Goal: Task Accomplishment & Management: Manage account settings

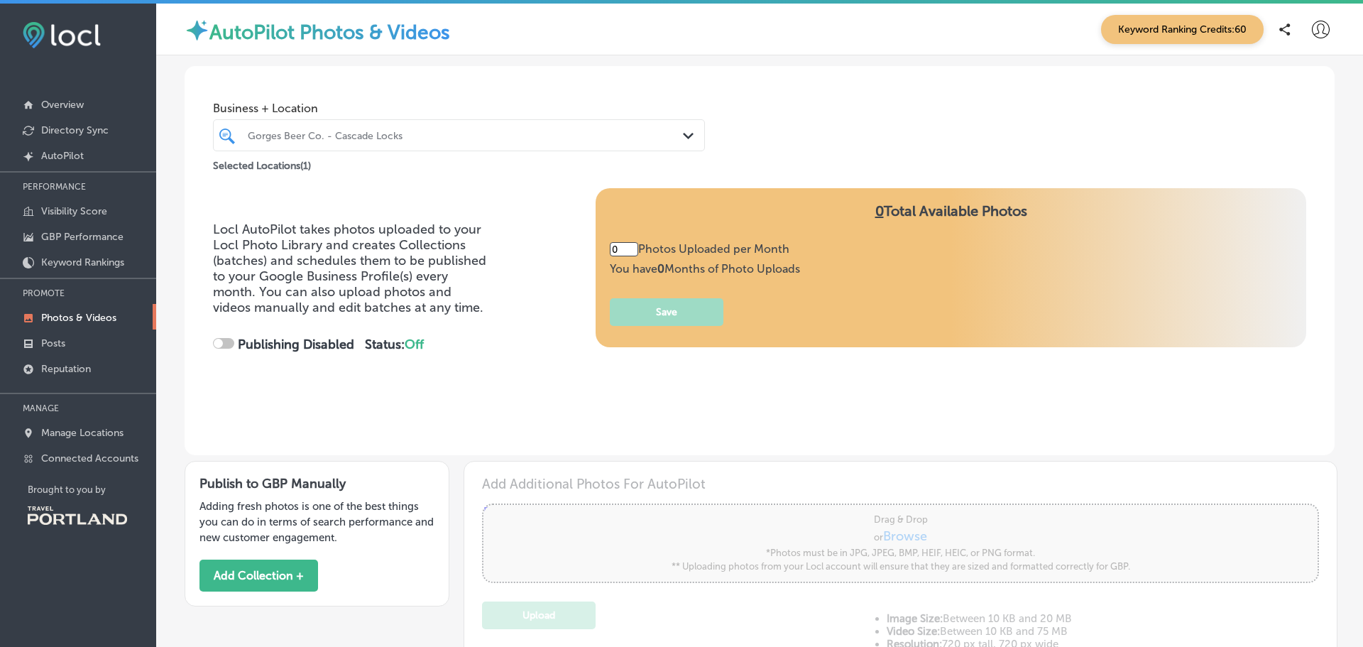
type input "5"
checkbox input "true"
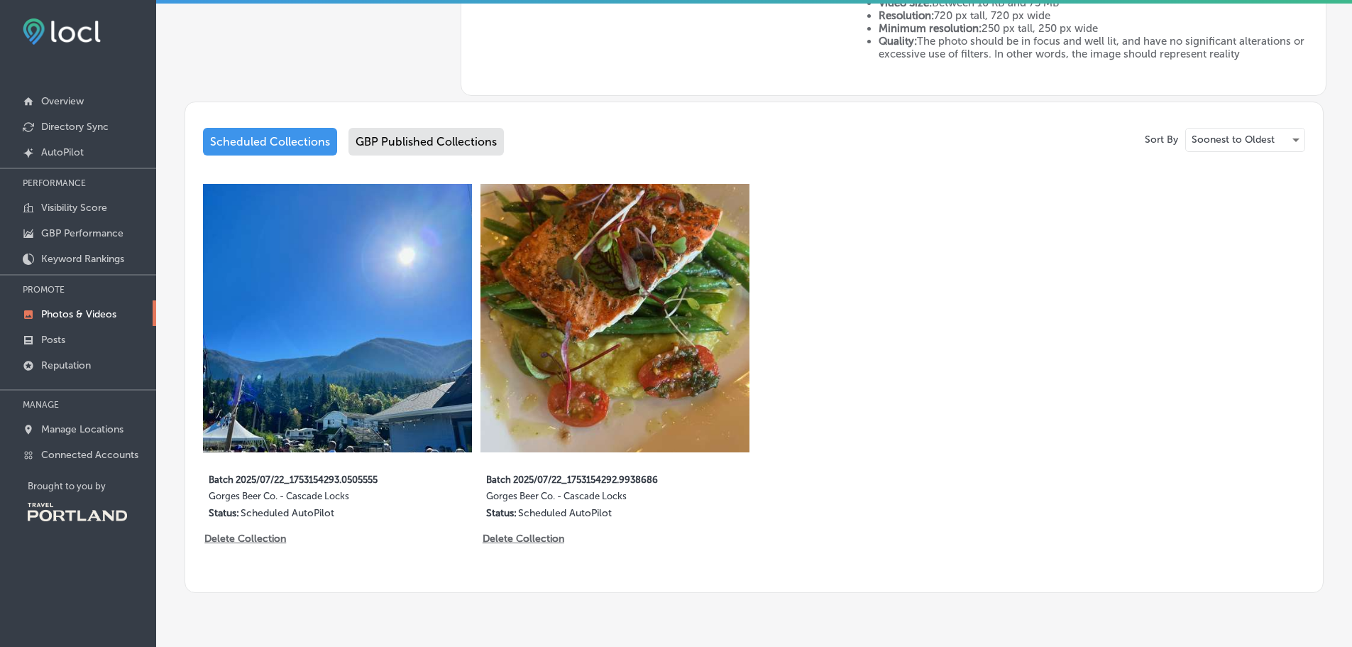
scroll to position [593, 0]
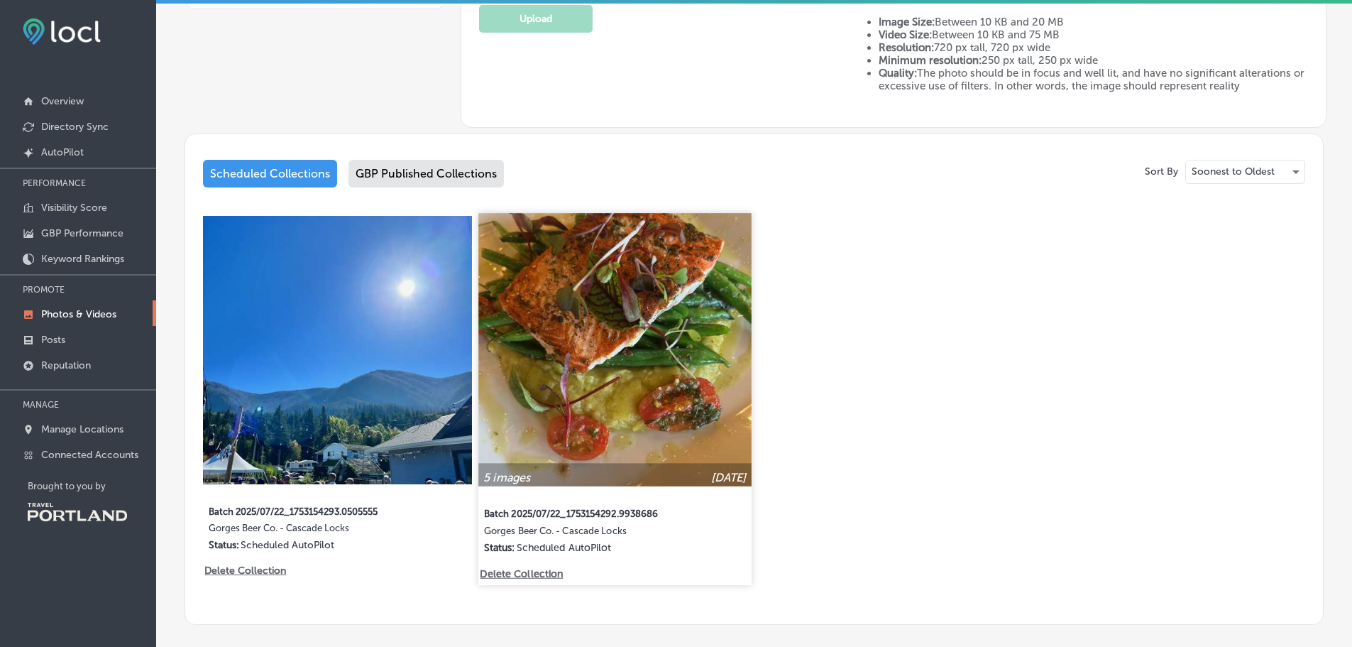
click at [586, 431] on img at bounding box center [615, 349] width 273 height 273
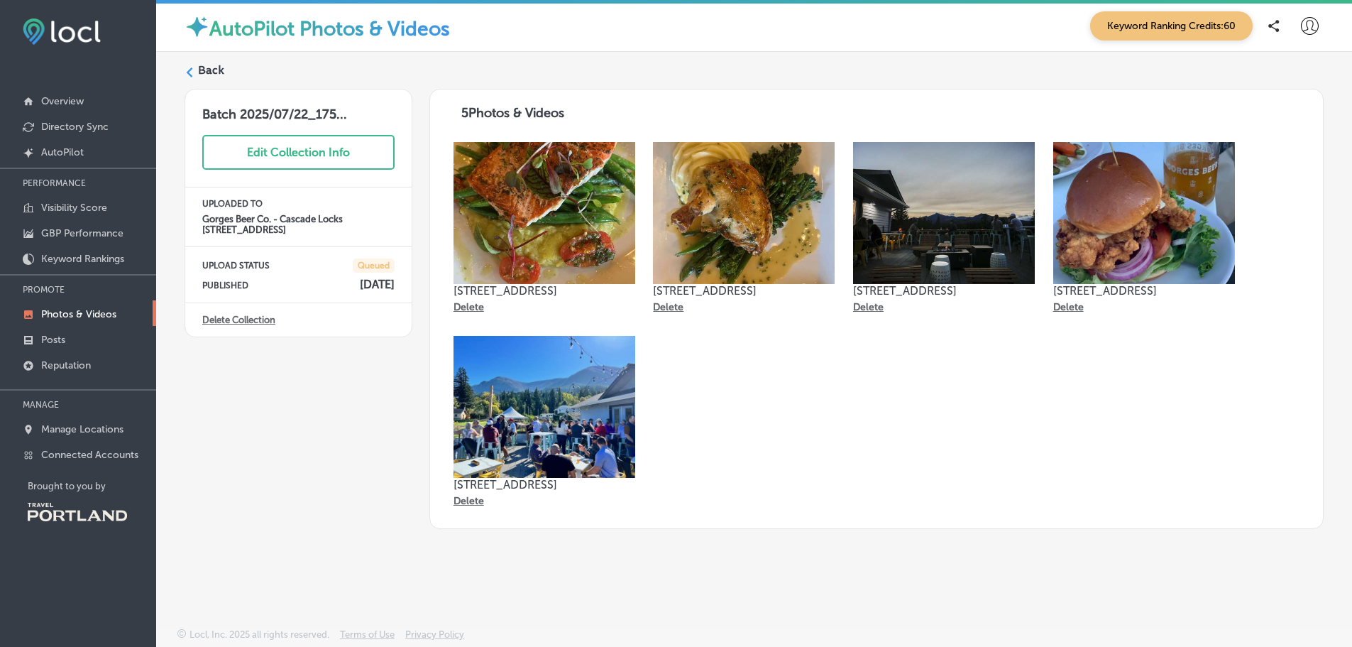
click at [467, 307] on p "Delete" at bounding box center [469, 307] width 31 height 12
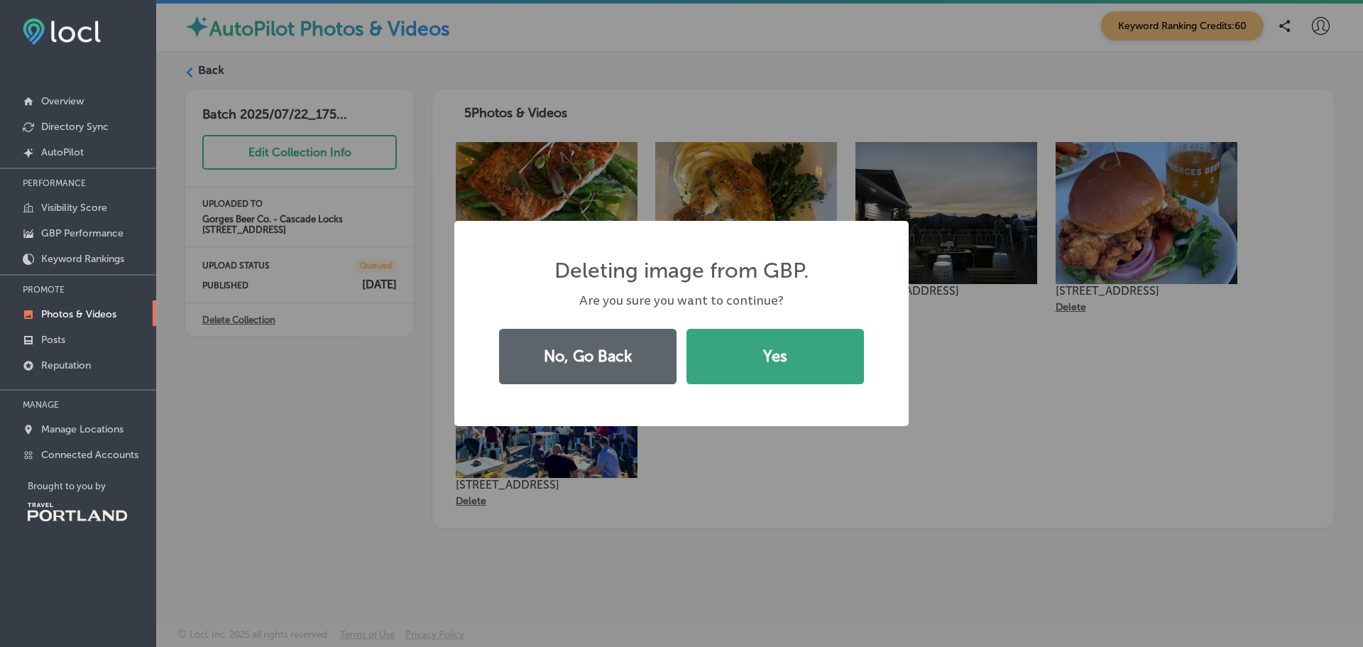
drag, startPoint x: 774, startPoint y: 348, endPoint x: 746, endPoint y: 349, distance: 28.4
click at [774, 348] on button "Yes" at bounding box center [774, 356] width 177 height 55
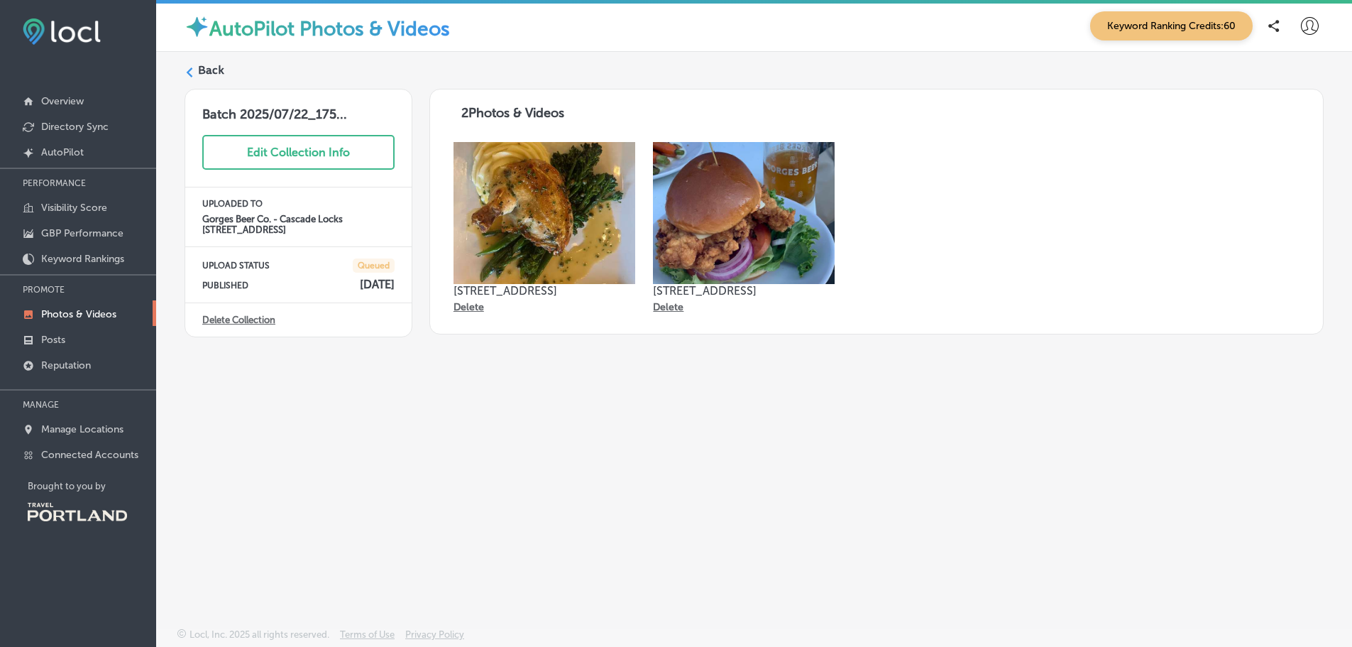
click at [204, 65] on label "Back" at bounding box center [211, 70] width 26 height 16
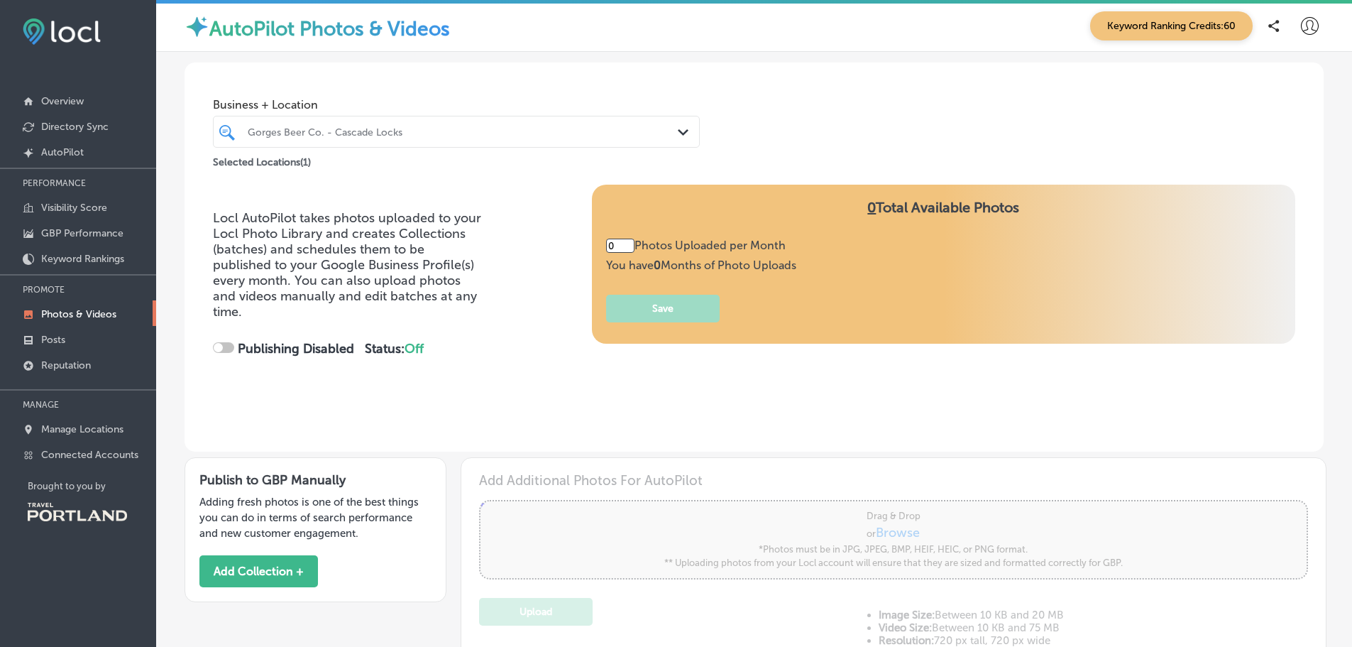
type input "5"
checkbox input "true"
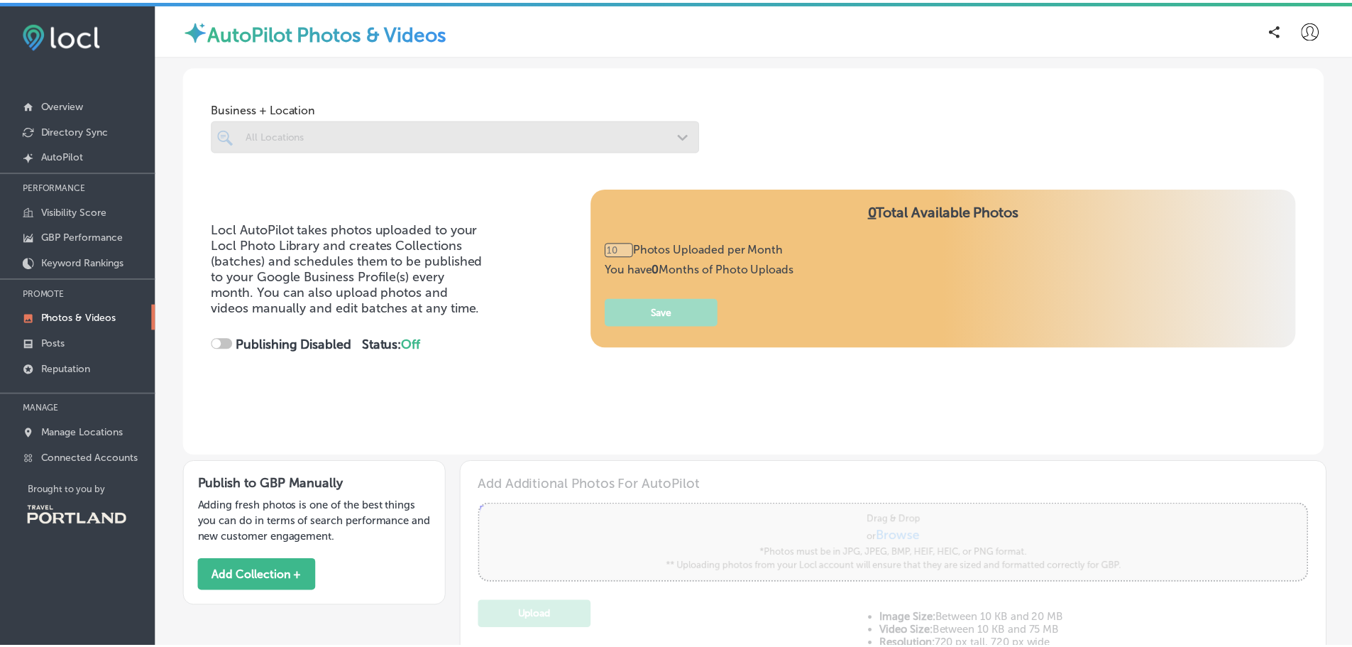
scroll to position [4, 0]
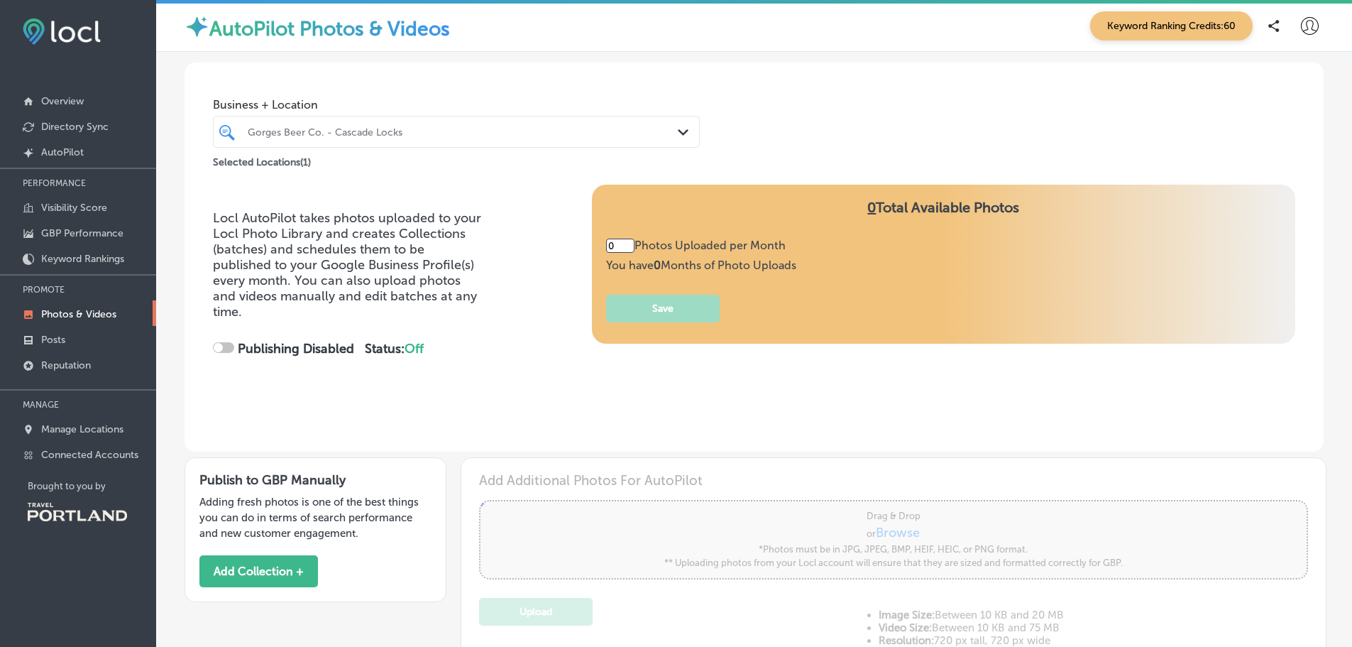
type input "5"
checkbox input "true"
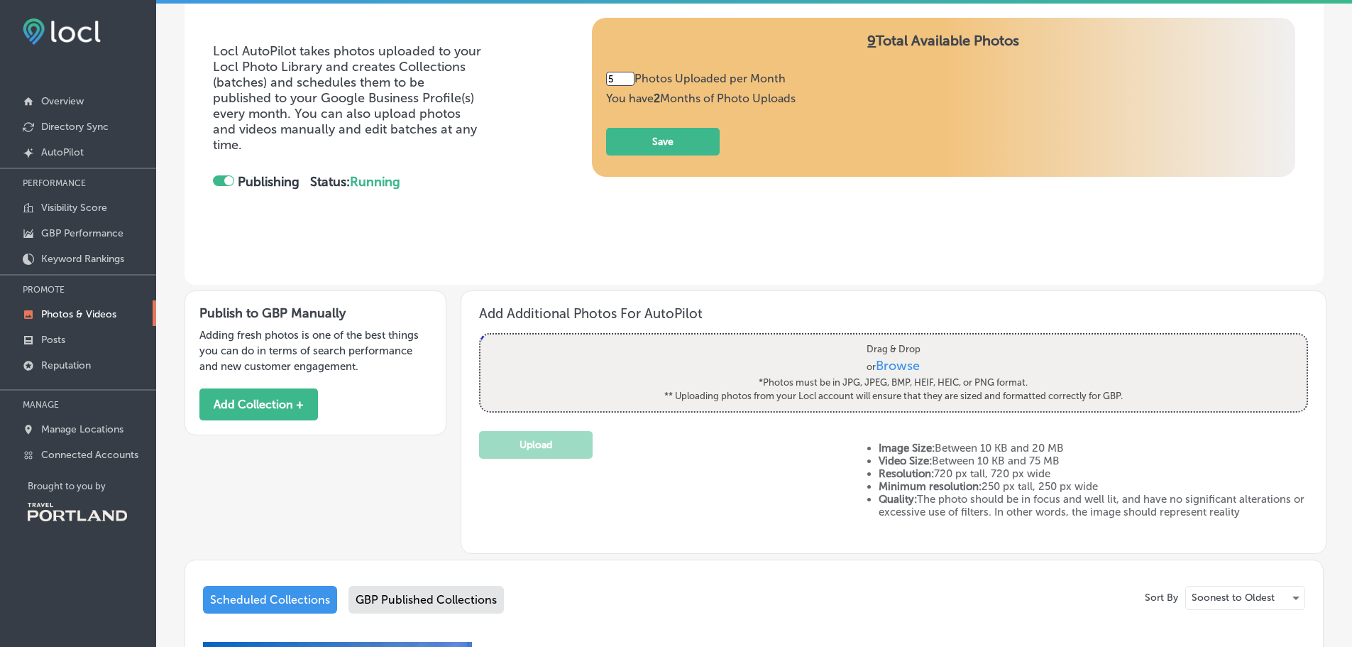
scroll to position [0, 0]
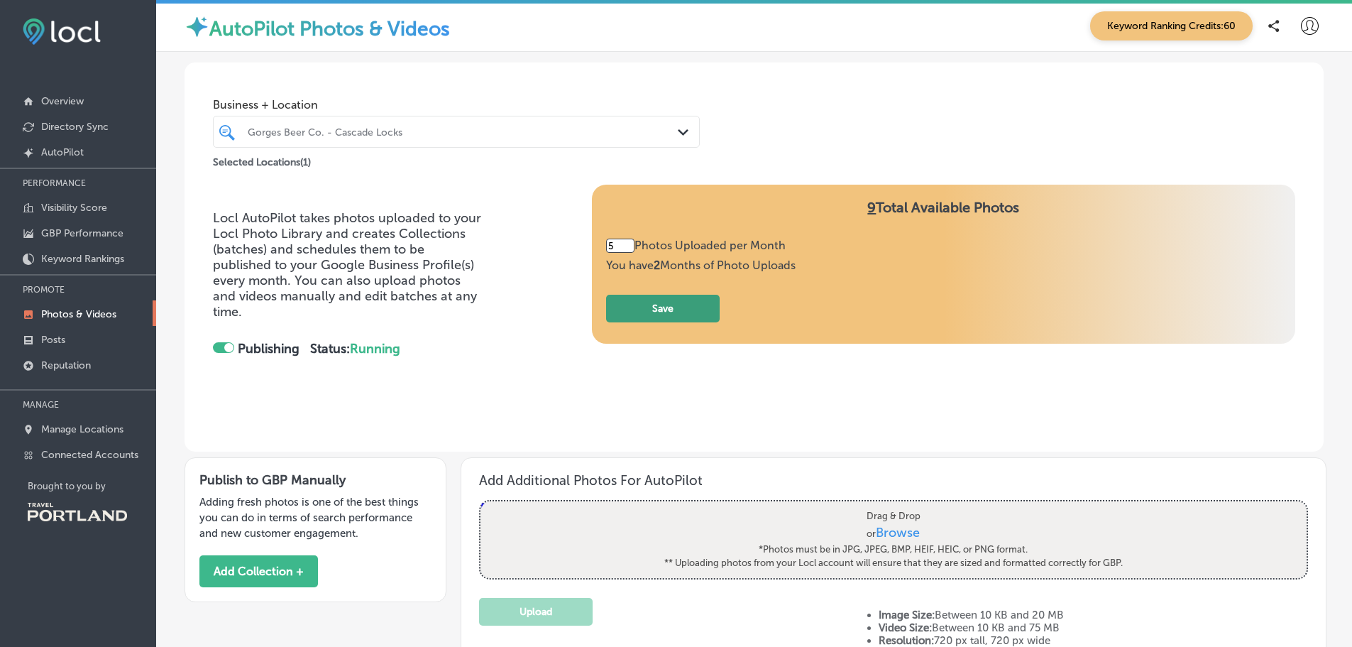
click at [655, 302] on button "Save" at bounding box center [663, 309] width 114 height 28
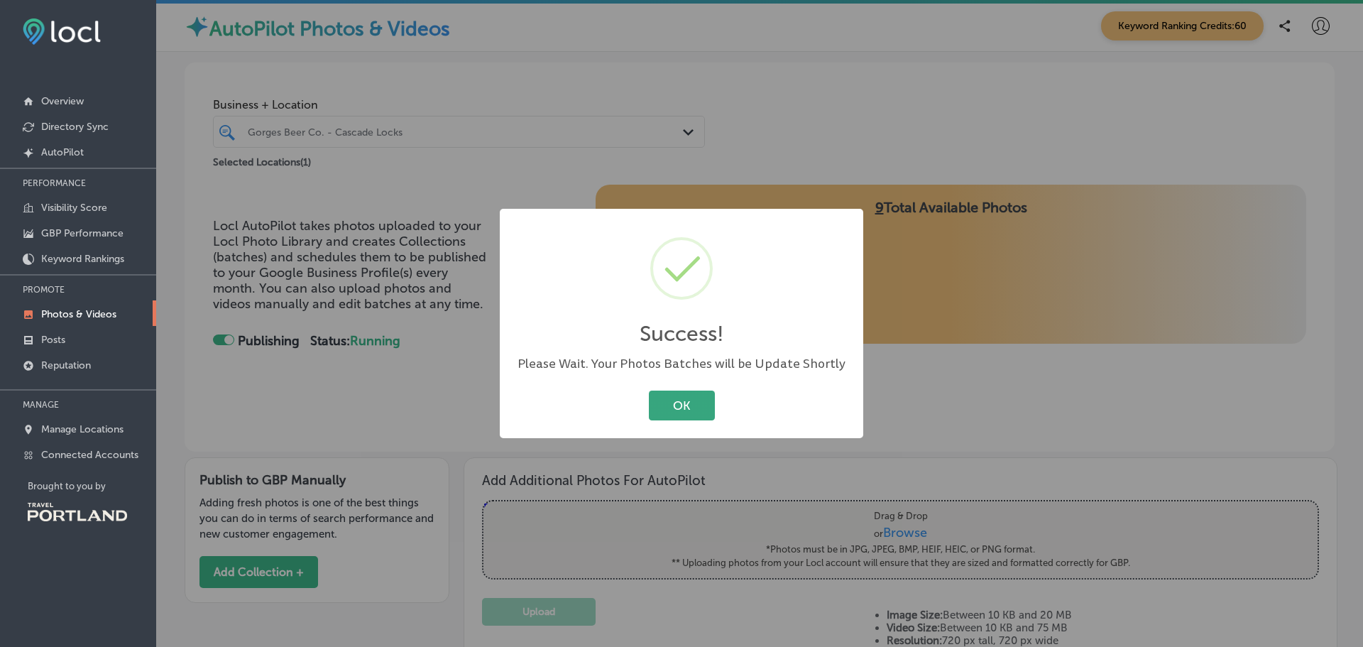
click at [686, 400] on button "OK" at bounding box center [682, 404] width 66 height 29
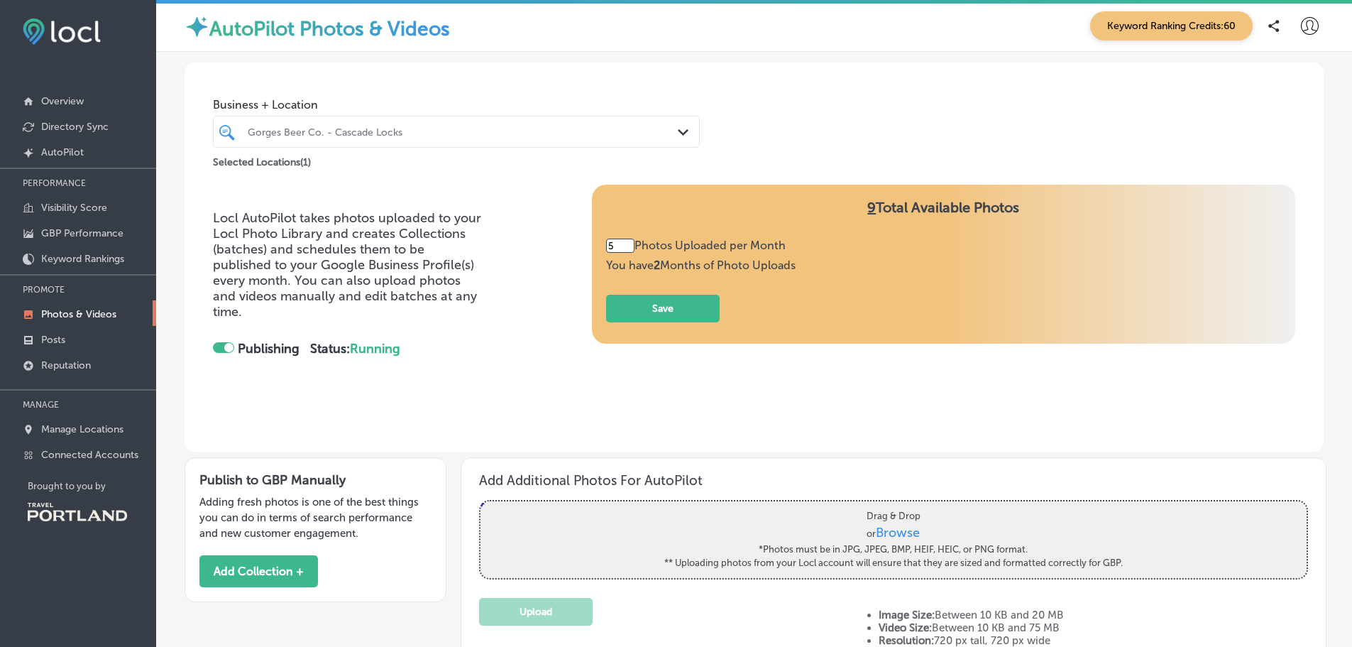
click at [867, 208] on span "9" at bounding box center [871, 207] width 9 height 17
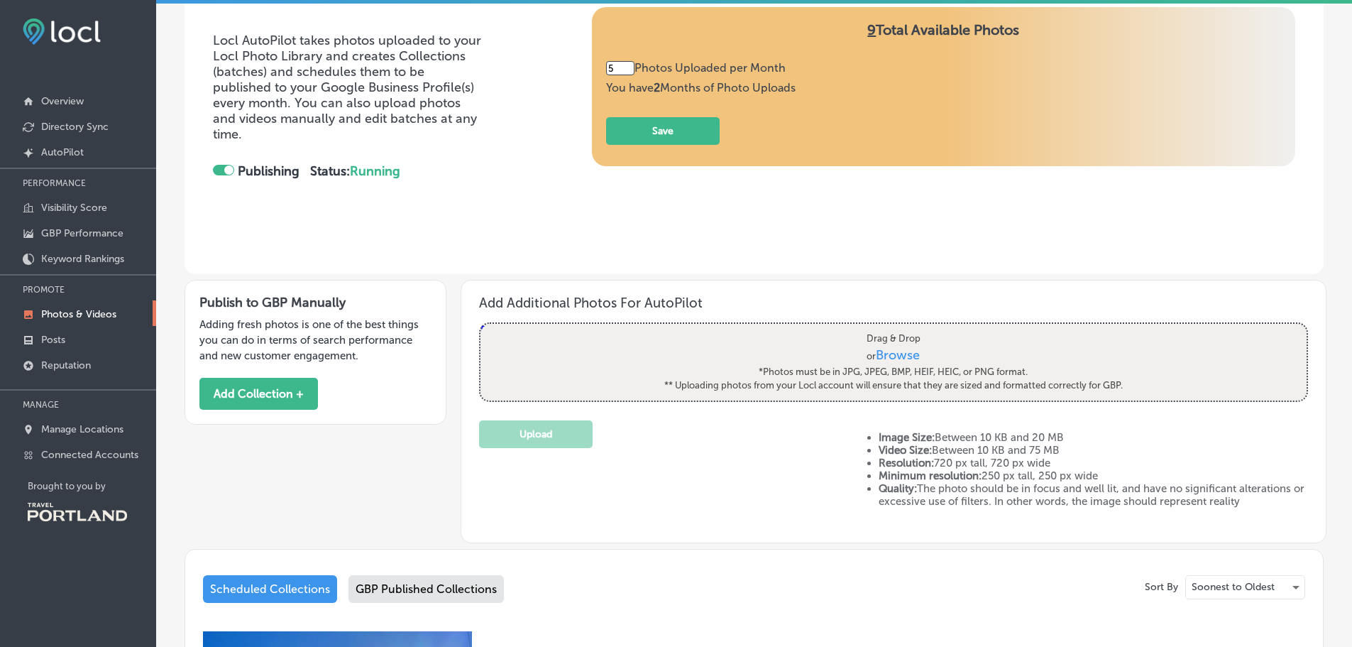
scroll to position [167, 0]
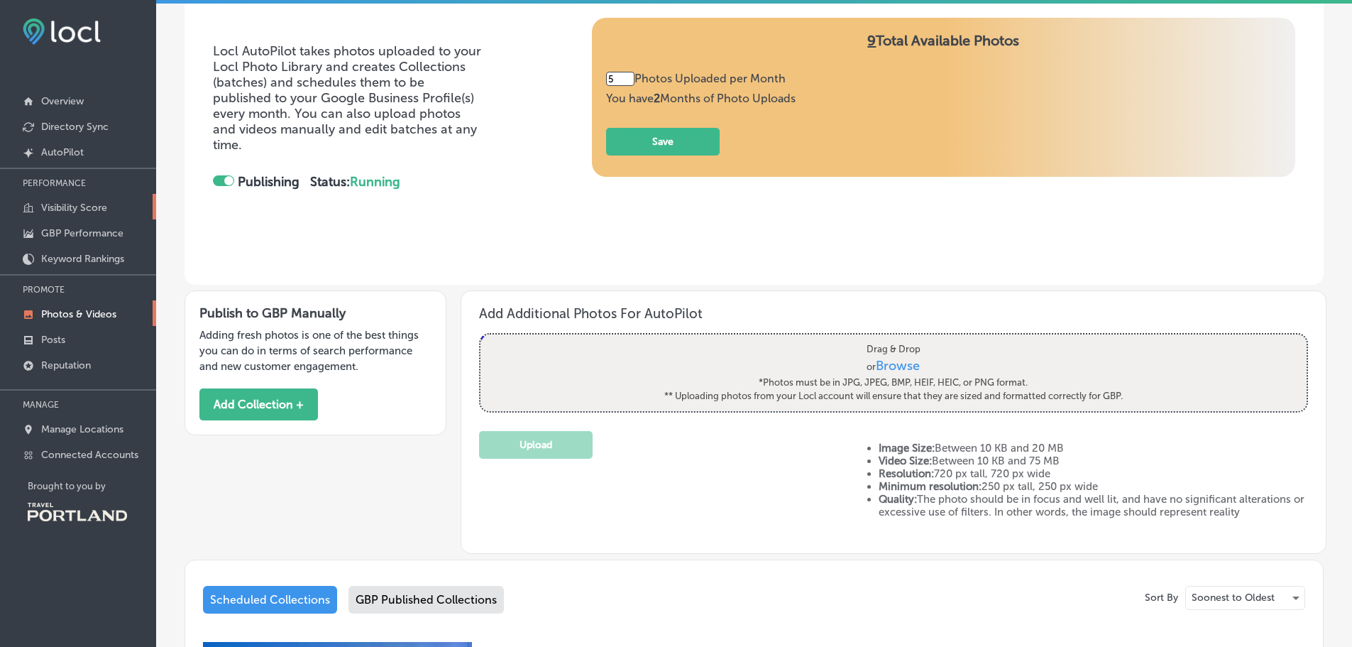
click at [63, 207] on p "Visibility Score" at bounding box center [74, 208] width 66 height 12
